Goal: Information Seeking & Learning: Learn about a topic

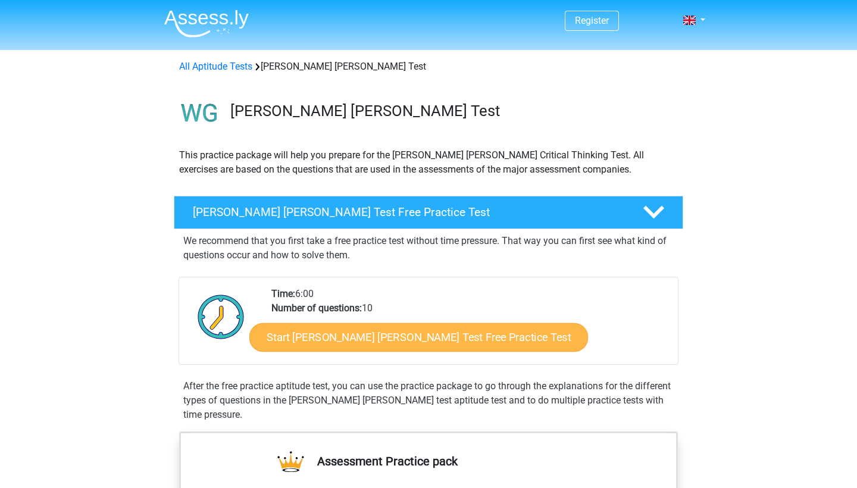
click at [406, 336] on link "Start Watson Glaser Test Free Practice Test" at bounding box center [418, 337] width 339 height 29
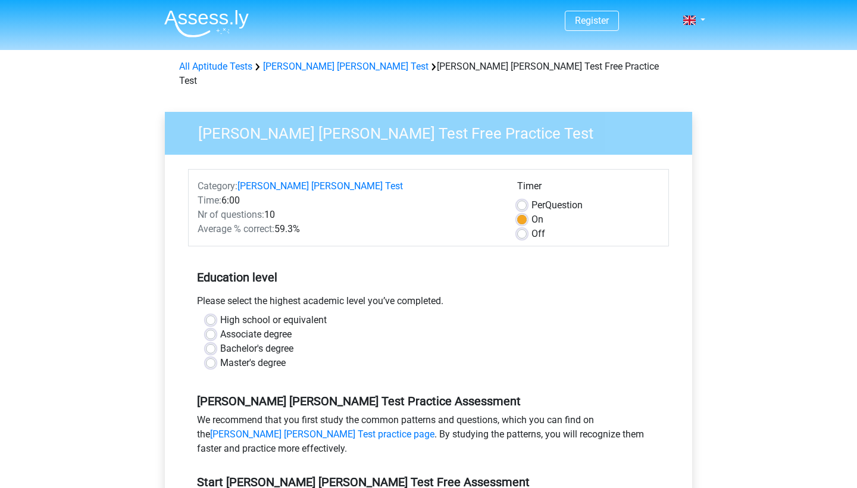
click at [302, 313] on label "High school or equivalent" at bounding box center [273, 320] width 106 height 14
click at [215, 313] on input "High school or equivalent" at bounding box center [211, 319] width 10 height 12
radio input "true"
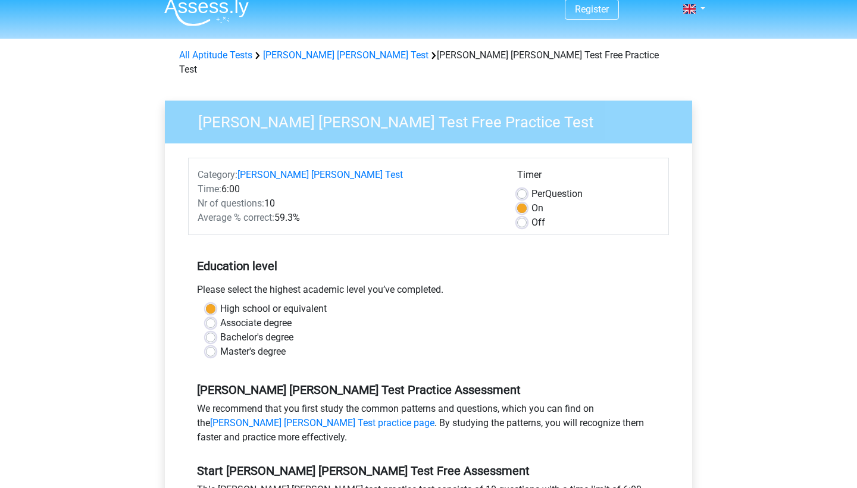
scroll to position [18, 0]
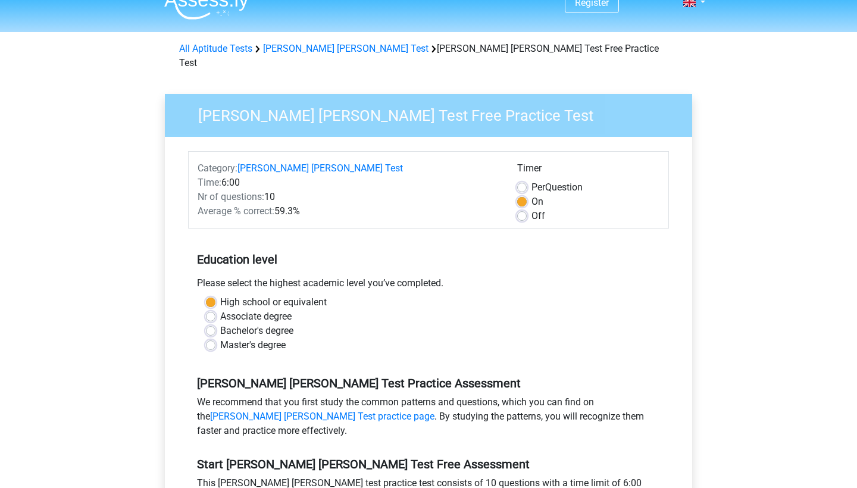
click at [268, 324] on label "Bachelor's degree" at bounding box center [256, 331] width 73 height 14
click at [215, 324] on input "Bachelor's degree" at bounding box center [211, 330] width 10 height 12
radio input "true"
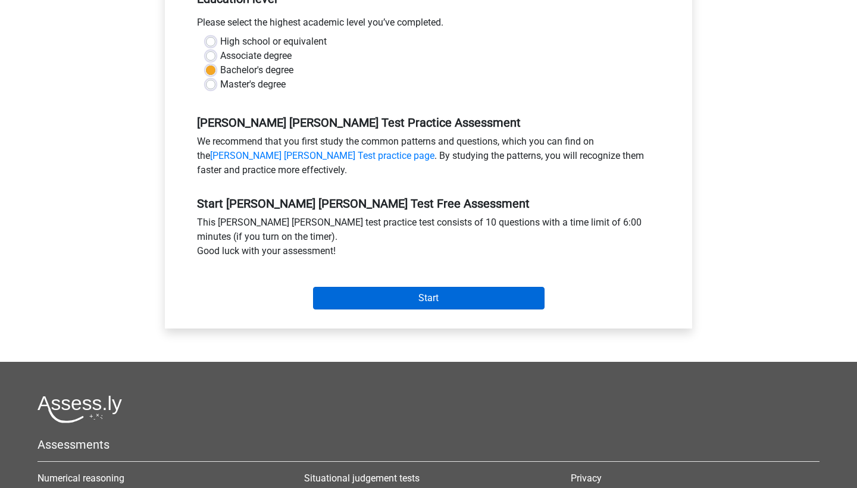
click at [338, 289] on input "Start" at bounding box center [428, 298] width 231 height 23
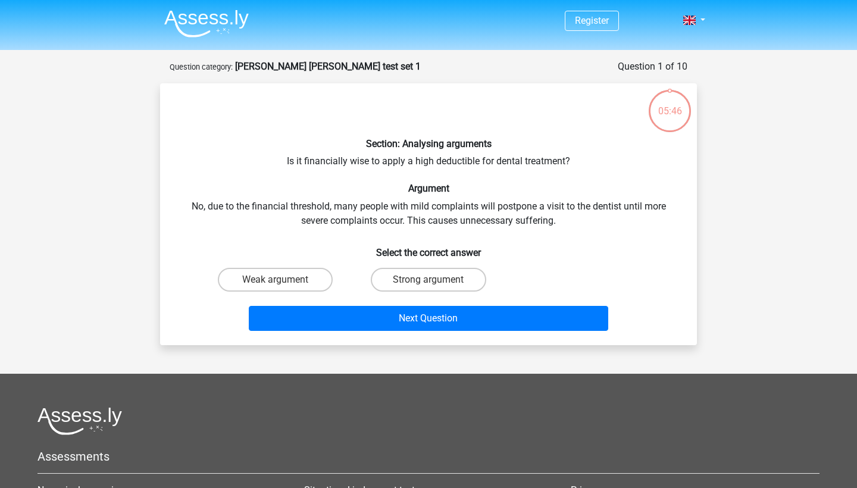
click at [435, 280] on input "Strong argument" at bounding box center [432, 284] width 8 height 8
radio input "true"
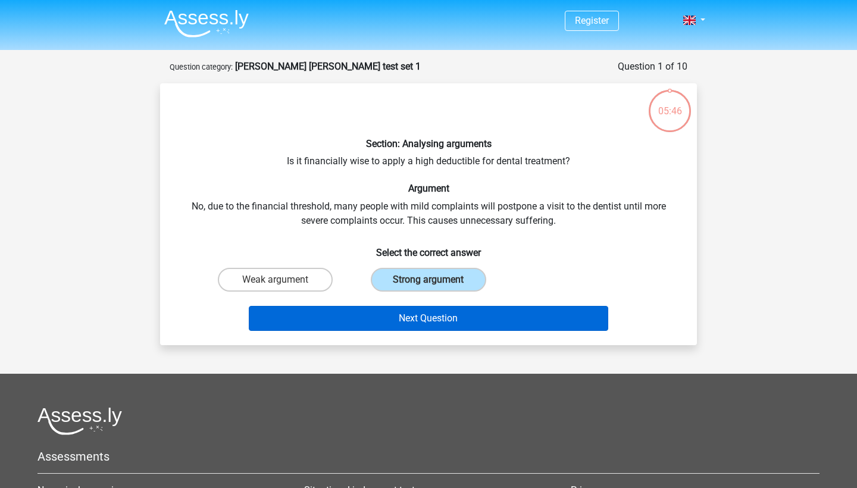
click at [431, 316] on button "Next Question" at bounding box center [429, 318] width 360 height 25
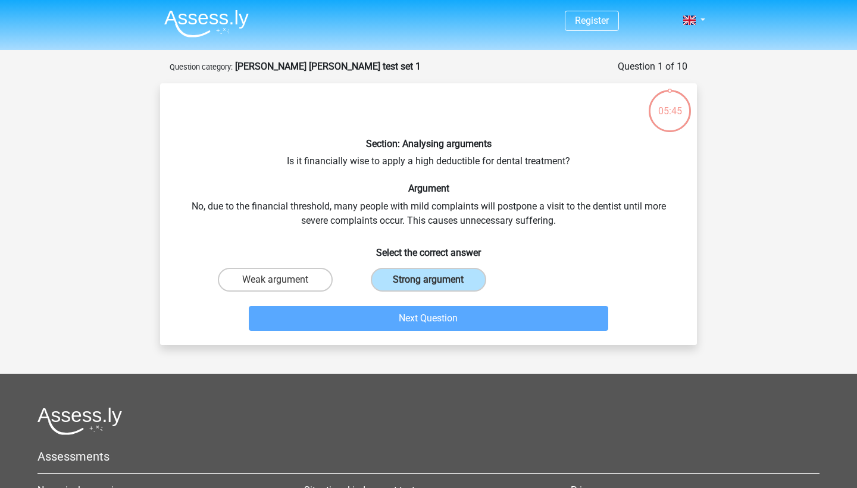
scroll to position [59, 0]
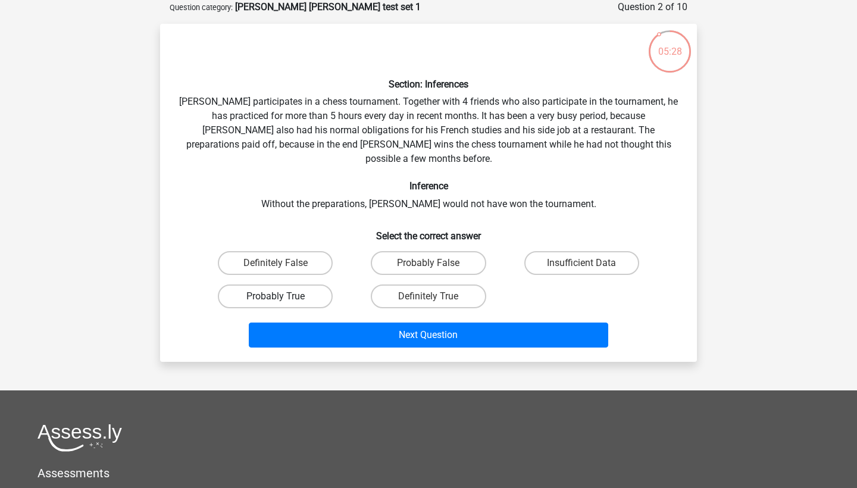
click at [287, 290] on label "Probably True" at bounding box center [275, 296] width 115 height 24
click at [283, 296] on input "Probably True" at bounding box center [279, 300] width 8 height 8
radio input "true"
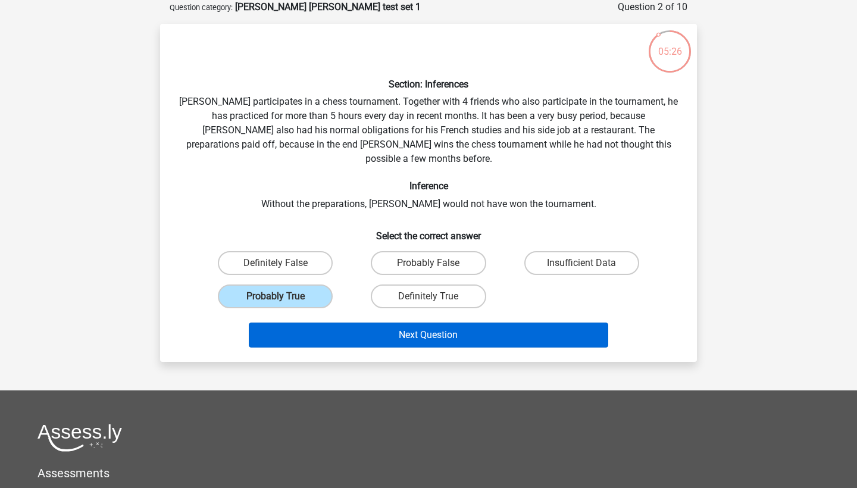
click at [318, 322] on button "Next Question" at bounding box center [429, 334] width 360 height 25
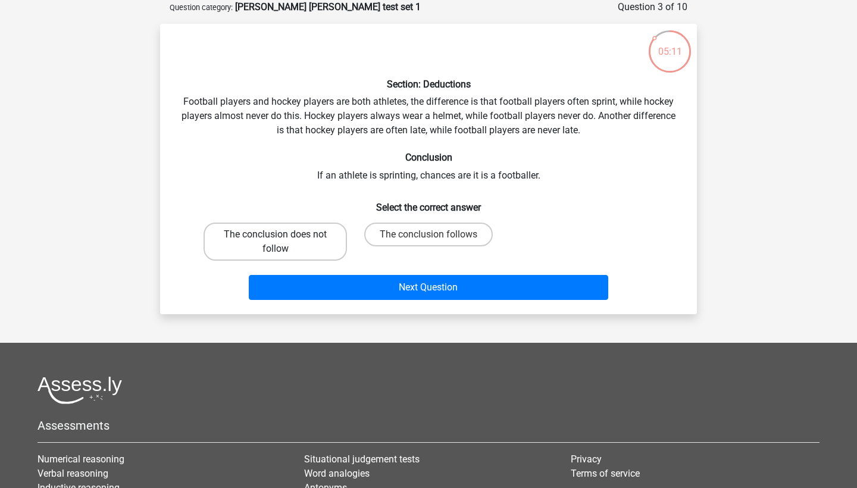
click at [316, 258] on label "The conclusion does not follow" at bounding box center [274, 241] width 143 height 38
click at [283, 242] on input "The conclusion does not follow" at bounding box center [279, 238] width 8 height 8
radio input "true"
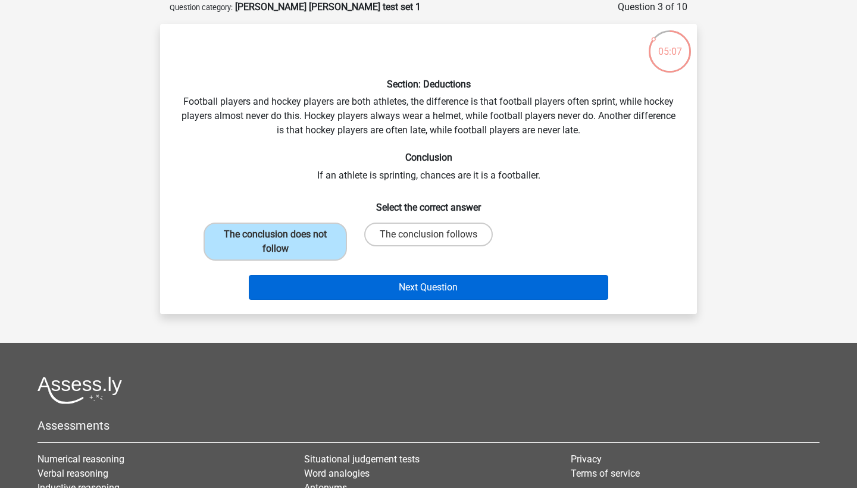
click at [319, 278] on button "Next Question" at bounding box center [429, 287] width 360 height 25
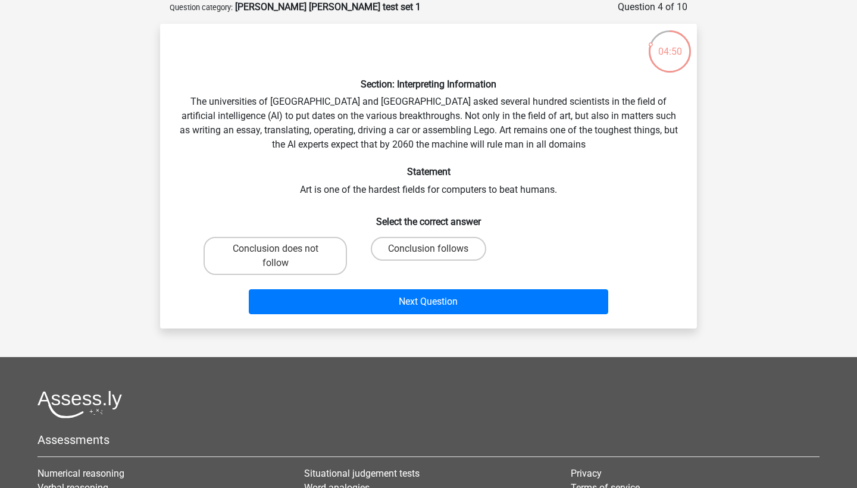
click at [397, 235] on div "Conclusion follows" at bounding box center [428, 256] width 153 height 48
click at [402, 241] on label "Conclusion follows" at bounding box center [428, 249] width 115 height 24
click at [428, 249] on input "Conclusion follows" at bounding box center [432, 253] width 8 height 8
radio input "true"
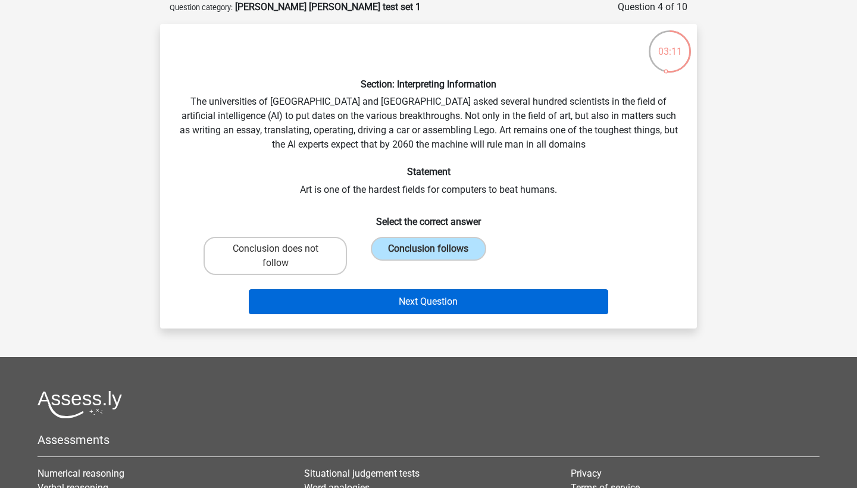
click at [430, 306] on button "Next Question" at bounding box center [429, 301] width 360 height 25
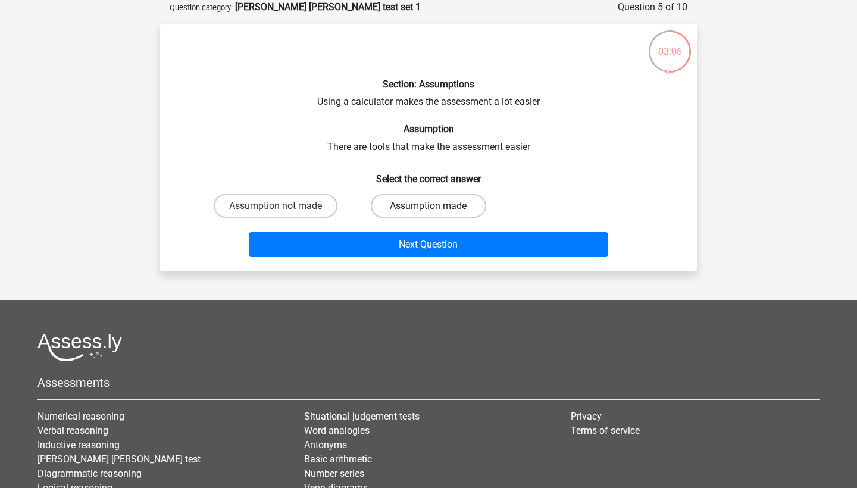
click at [395, 203] on label "Assumption made" at bounding box center [428, 206] width 115 height 24
click at [428, 206] on input "Assumption made" at bounding box center [432, 210] width 8 height 8
radio input "true"
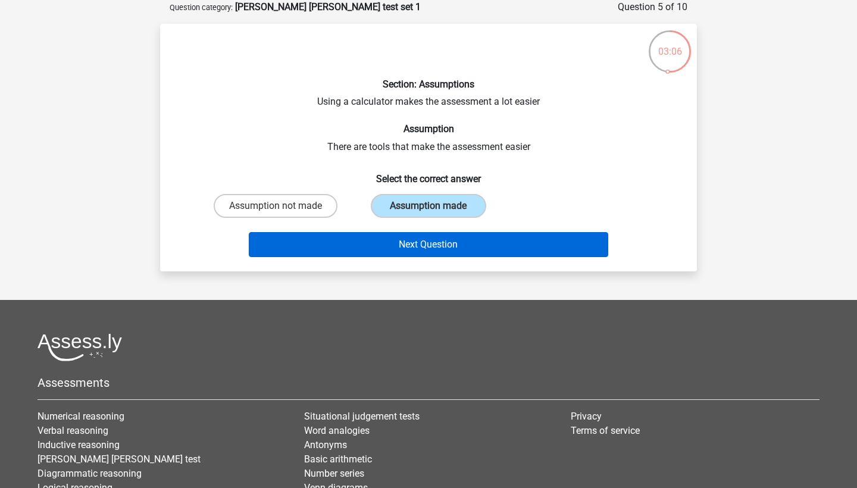
click at [404, 236] on button "Next Question" at bounding box center [429, 244] width 360 height 25
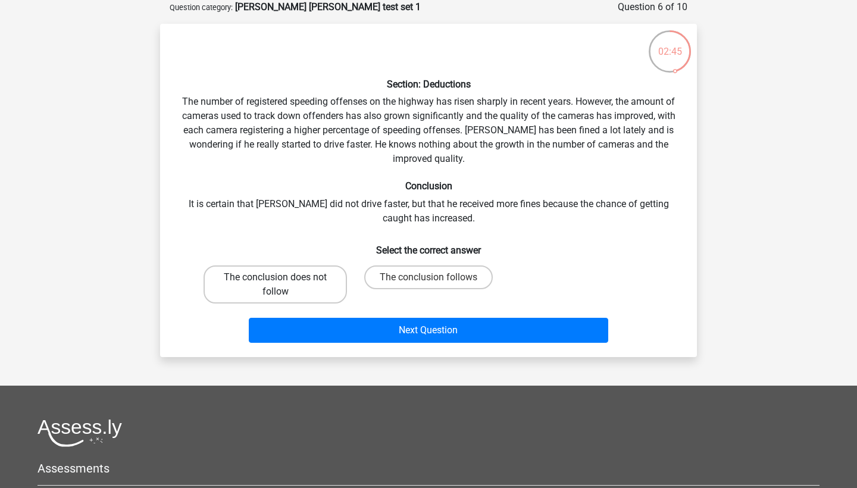
click at [318, 269] on label "The conclusion does not follow" at bounding box center [274, 284] width 143 height 38
click at [283, 277] on input "The conclusion does not follow" at bounding box center [279, 281] width 8 height 8
radio input "true"
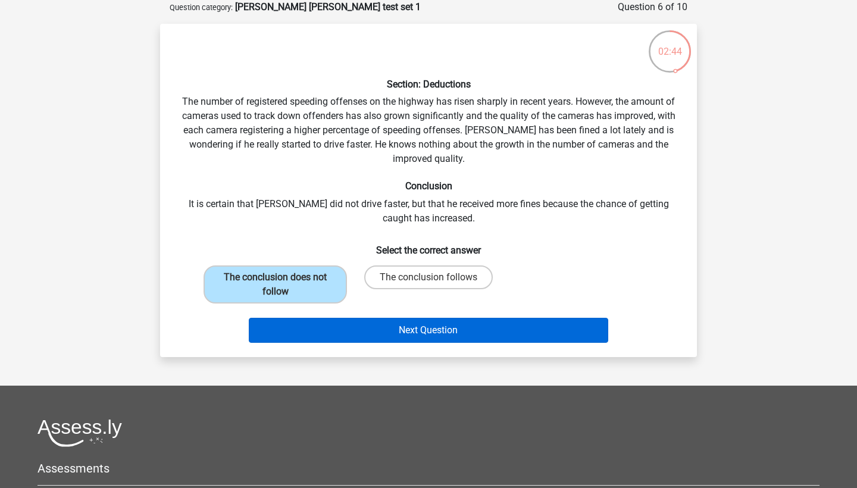
click at [364, 337] on button "Next Question" at bounding box center [429, 330] width 360 height 25
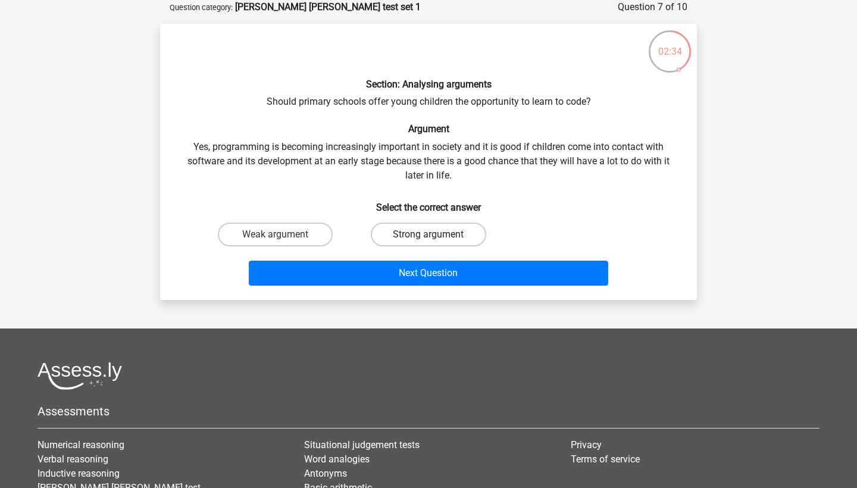
click at [457, 241] on label "Strong argument" at bounding box center [428, 234] width 115 height 24
click at [436, 241] on input "Strong argument" at bounding box center [432, 238] width 8 height 8
radio input "true"
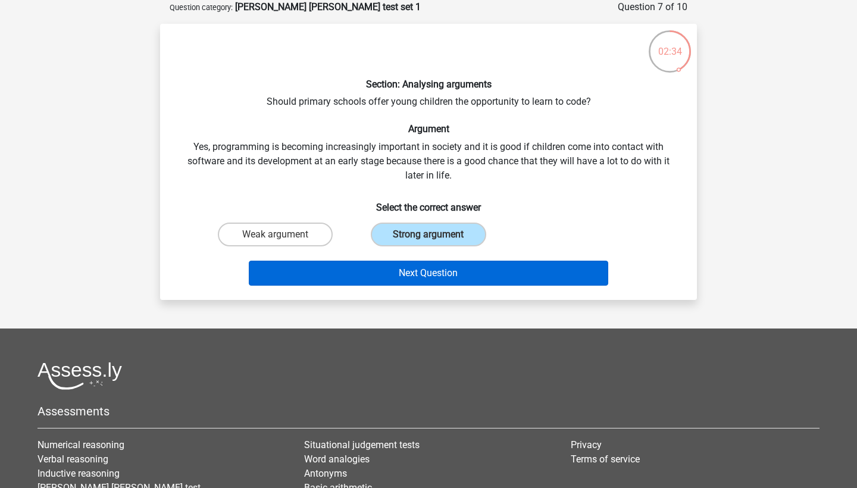
click at [456, 275] on button "Next Question" at bounding box center [429, 273] width 360 height 25
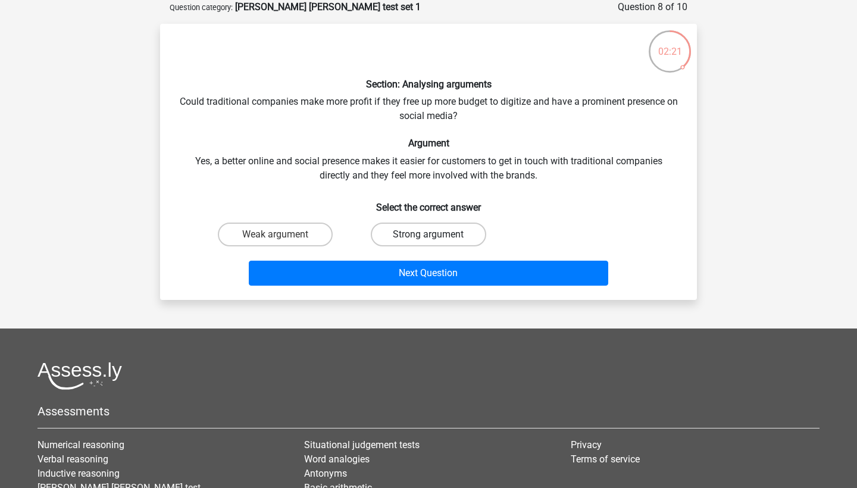
click at [383, 228] on label "Strong argument" at bounding box center [428, 234] width 115 height 24
click at [428, 234] on input "Strong argument" at bounding box center [432, 238] width 8 height 8
radio input "true"
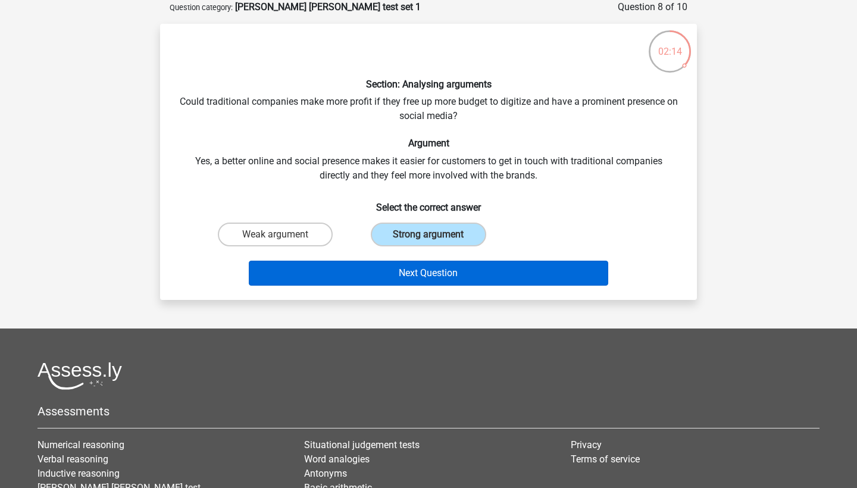
click at [411, 275] on button "Next Question" at bounding box center [429, 273] width 360 height 25
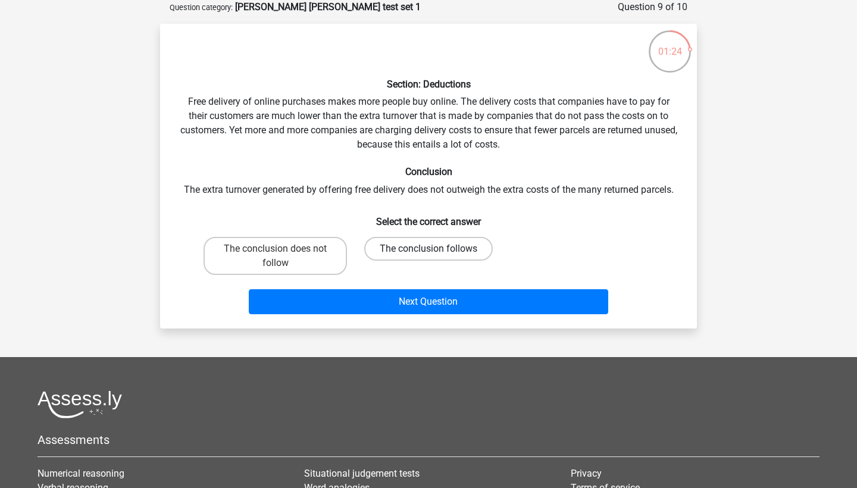
click at [403, 255] on label "The conclusion follows" at bounding box center [428, 249] width 129 height 24
click at [428, 255] on input "The conclusion follows" at bounding box center [432, 253] width 8 height 8
radio input "true"
click at [298, 247] on label "The conclusion does not follow" at bounding box center [274, 256] width 143 height 38
click at [283, 249] on input "The conclusion does not follow" at bounding box center [279, 253] width 8 height 8
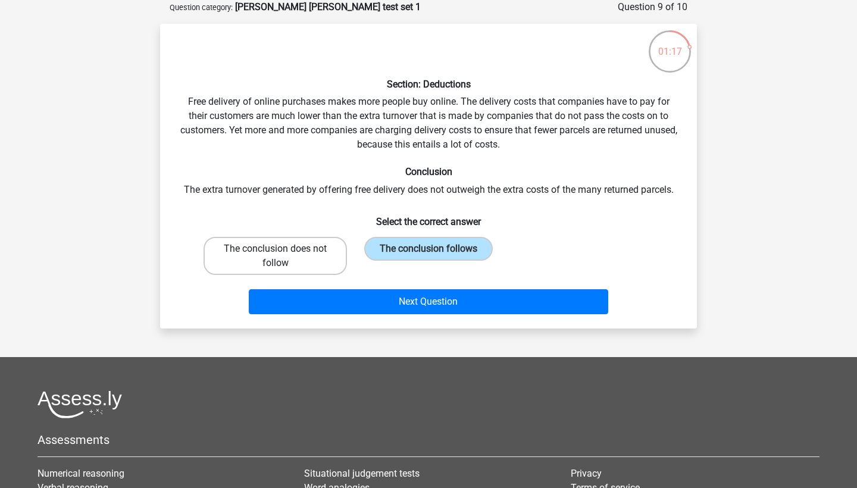
radio input "true"
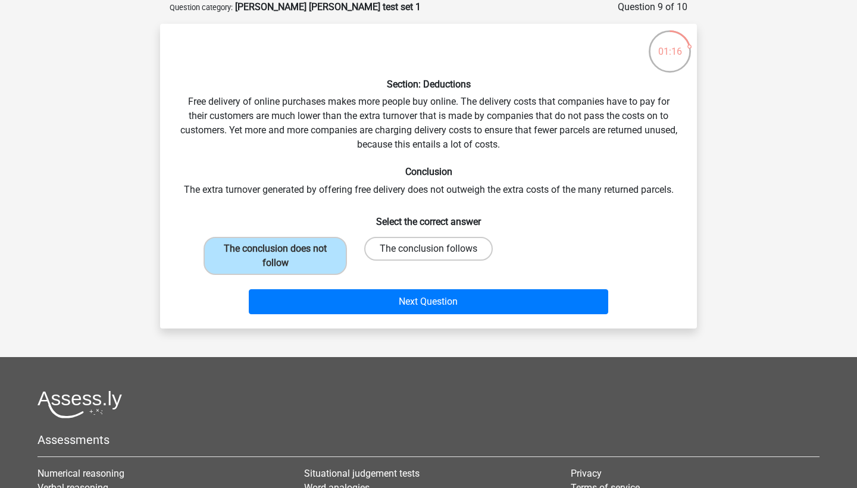
click at [416, 237] on label "The conclusion follows" at bounding box center [428, 249] width 129 height 24
click at [428, 249] on input "The conclusion follows" at bounding box center [432, 253] width 8 height 8
radio input "true"
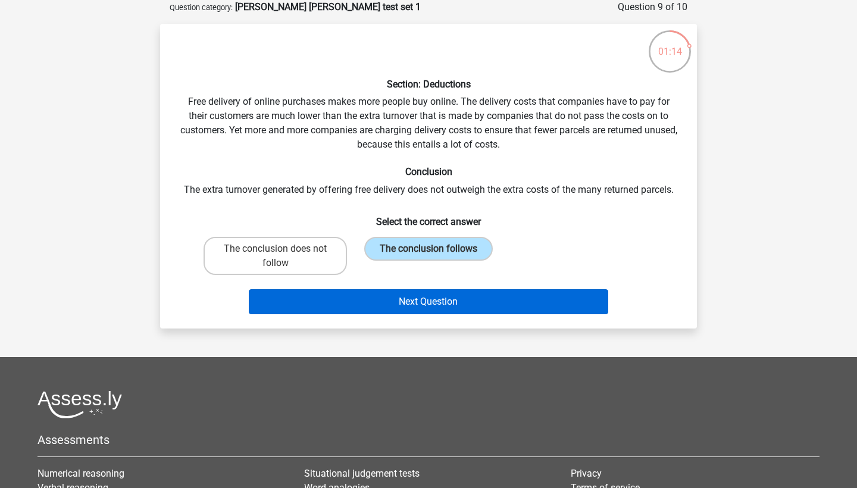
click at [393, 292] on button "Next Question" at bounding box center [429, 301] width 360 height 25
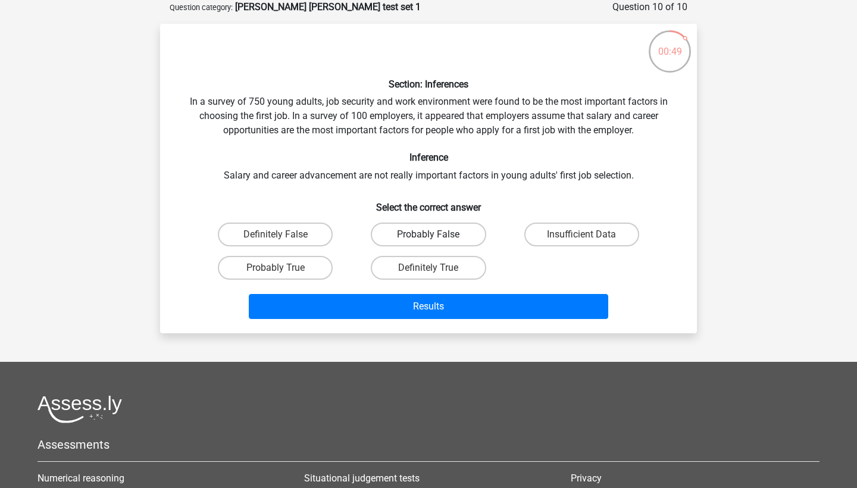
click at [434, 224] on label "Probably False" at bounding box center [428, 234] width 115 height 24
click at [434, 234] on input "Probably False" at bounding box center [432, 238] width 8 height 8
radio input "true"
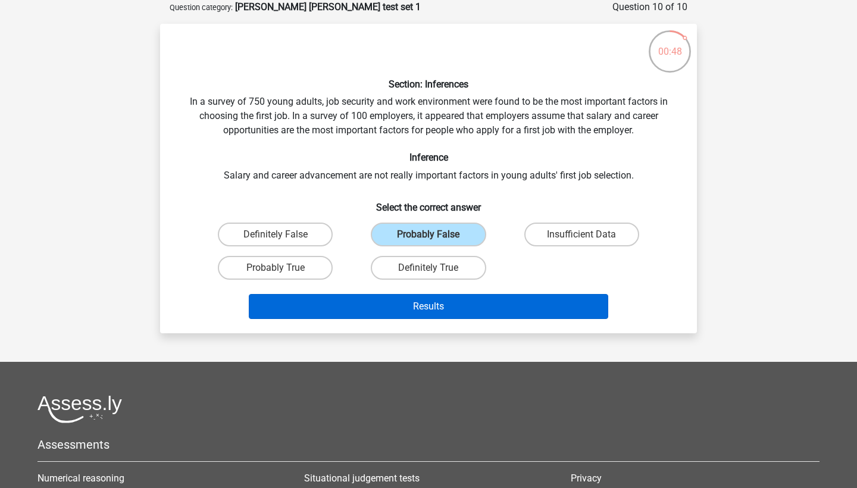
click at [441, 302] on button "Results" at bounding box center [429, 306] width 360 height 25
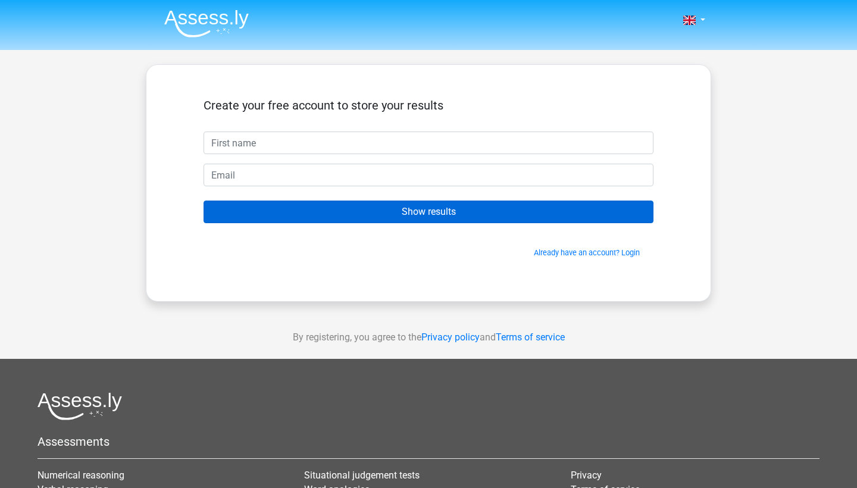
click at [456, 200] on input "Show results" at bounding box center [428, 211] width 450 height 23
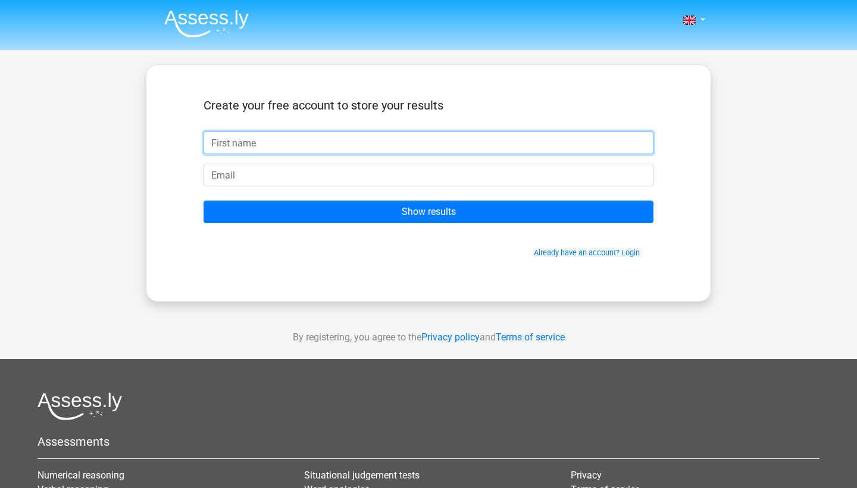
type input "Harjeevan"
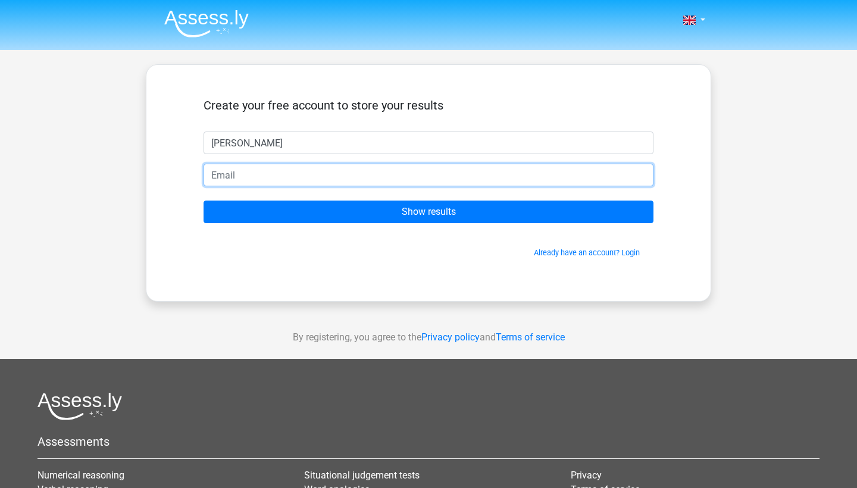
type input "harjeevanssandhu@gmail.com"
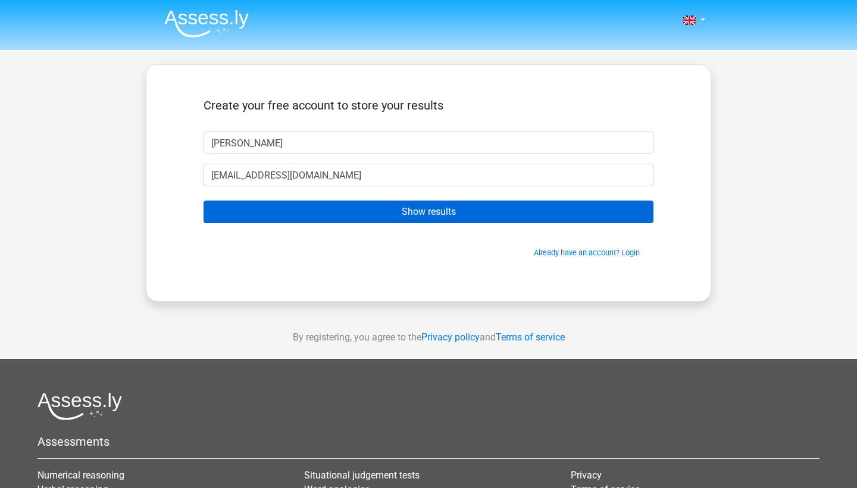
click at [429, 204] on input "Show results" at bounding box center [428, 211] width 450 height 23
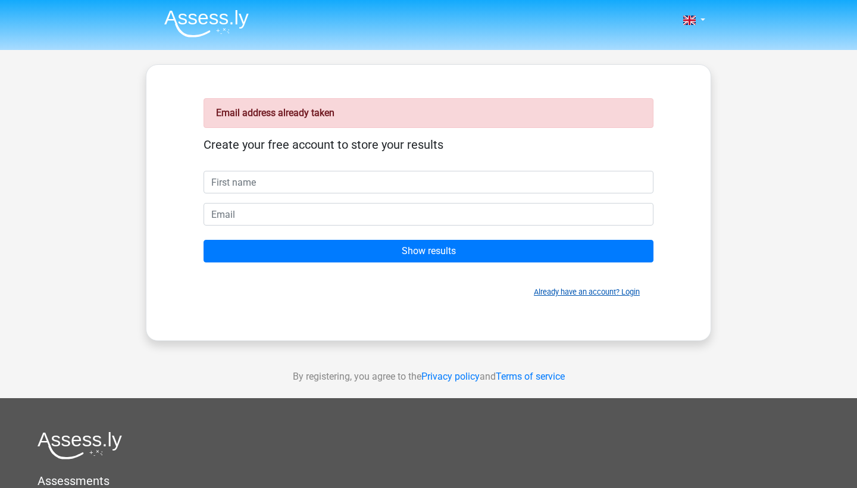
click at [622, 290] on link "Already have an account? Login" at bounding box center [587, 291] width 106 height 9
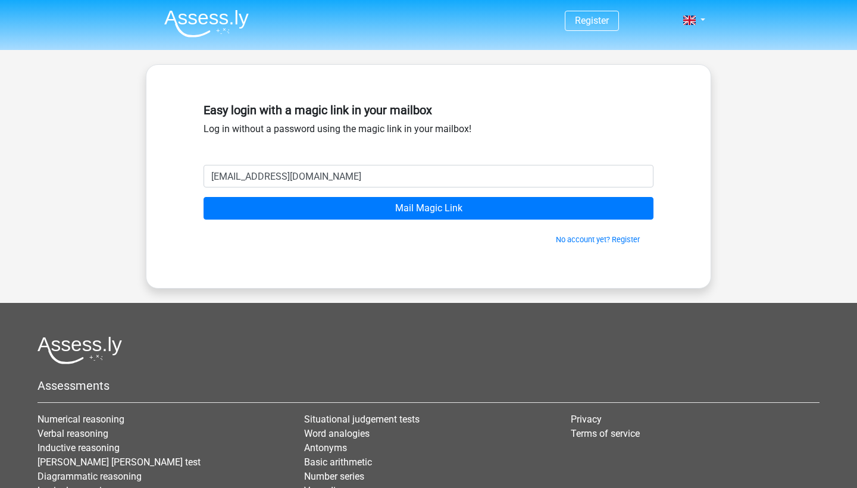
type input "[EMAIL_ADDRESS][DOMAIN_NAME]"
click at [428, 208] on input "Mail Magic Link" at bounding box center [428, 208] width 450 height 23
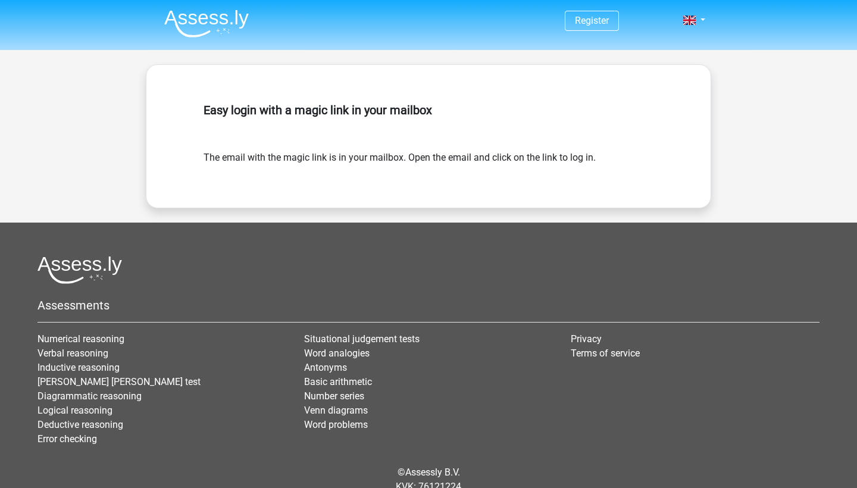
click at [82, 2] on header "Register" at bounding box center [428, 25] width 857 height 50
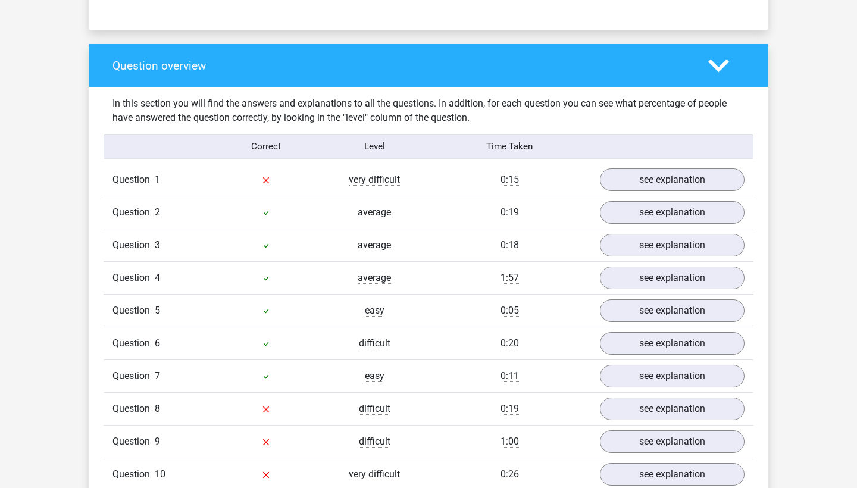
scroll to position [908, 0]
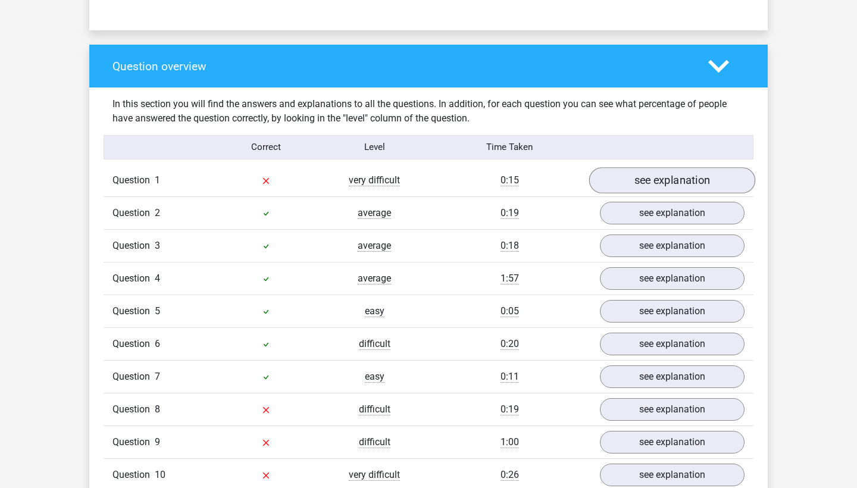
click at [645, 168] on link "see explanation" at bounding box center [672, 180] width 166 height 26
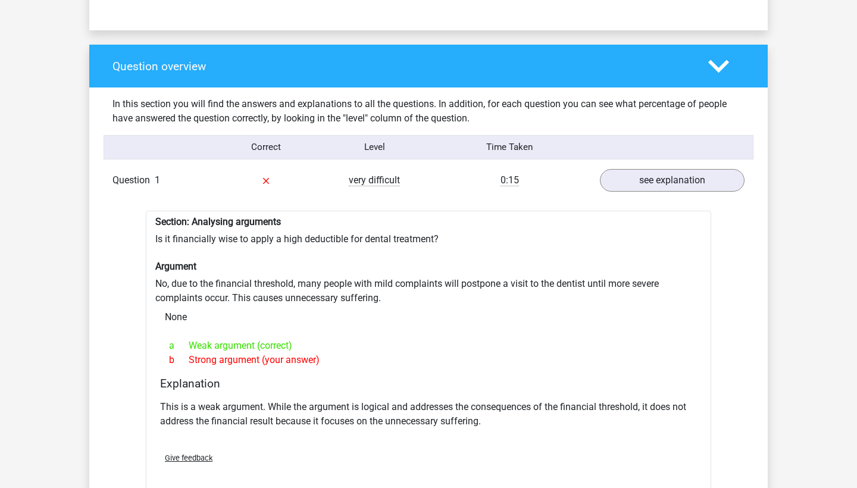
click at [635, 185] on div "Question 1 very difficult 0:15 see explanation" at bounding box center [429, 180] width 650 height 32
click at [640, 178] on link "see explanation" at bounding box center [672, 180] width 166 height 26
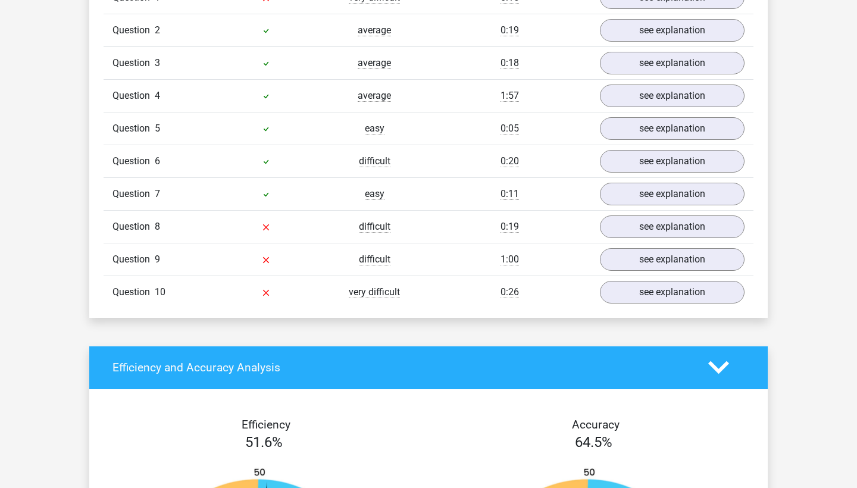
scroll to position [1123, 0]
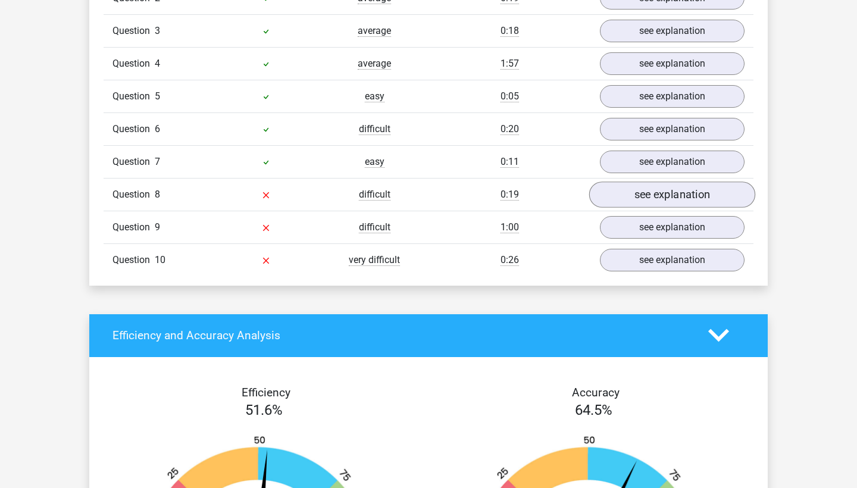
click at [675, 181] on link "see explanation" at bounding box center [672, 194] width 166 height 26
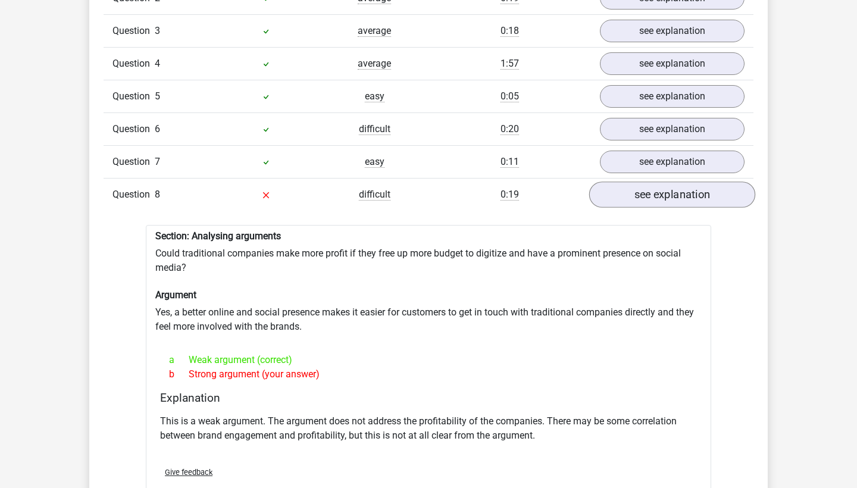
click at [675, 182] on link "see explanation" at bounding box center [672, 194] width 166 height 26
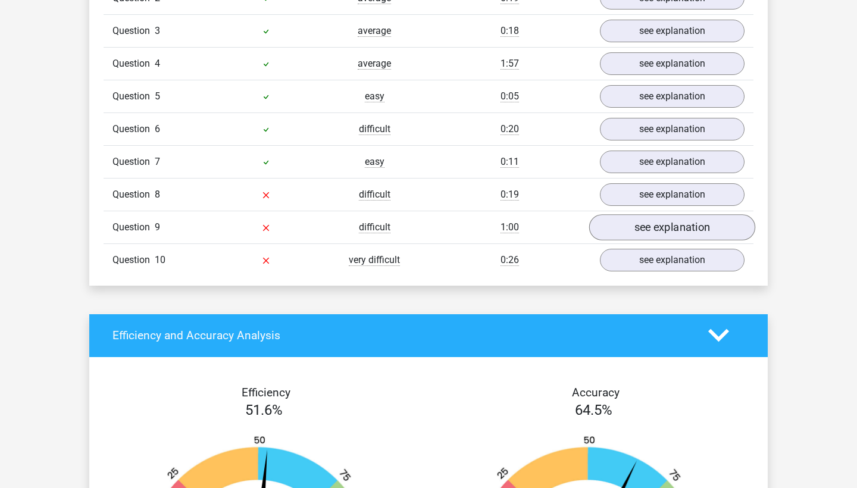
click at [647, 222] on link "see explanation" at bounding box center [672, 227] width 166 height 26
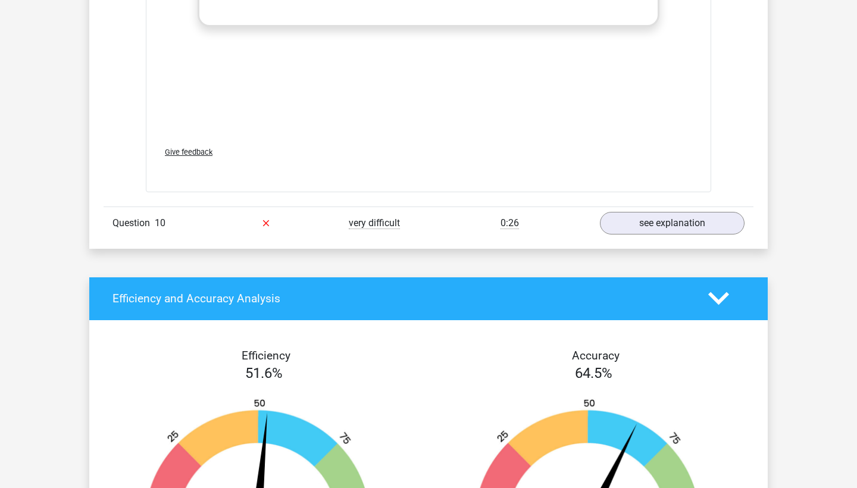
scroll to position [1820, 0]
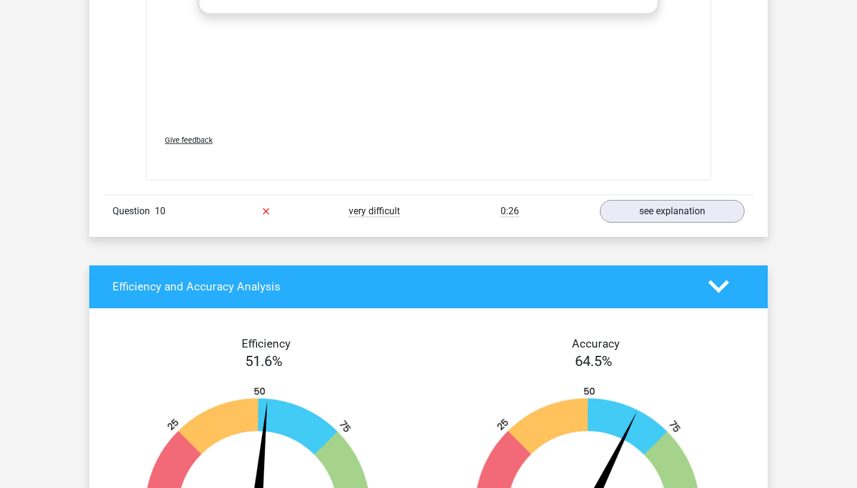
click at [651, 200] on link "see explanation" at bounding box center [672, 211] width 166 height 26
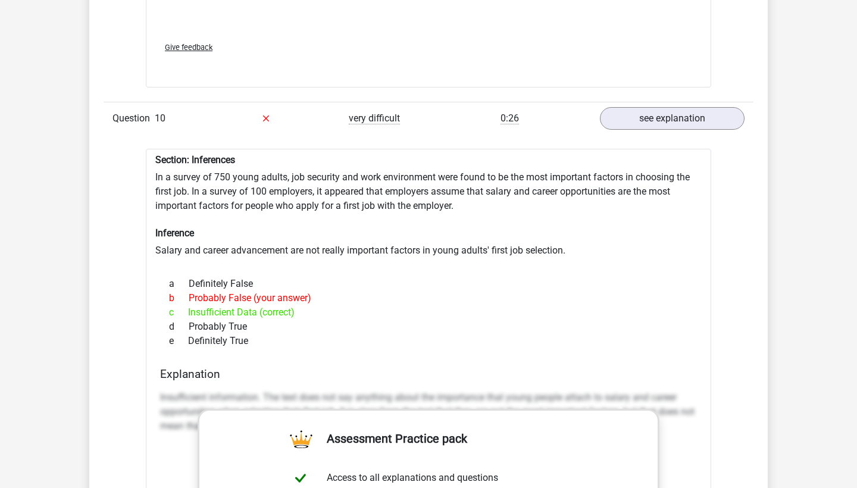
scroll to position [1914, 0]
